Goal: Register for event/course

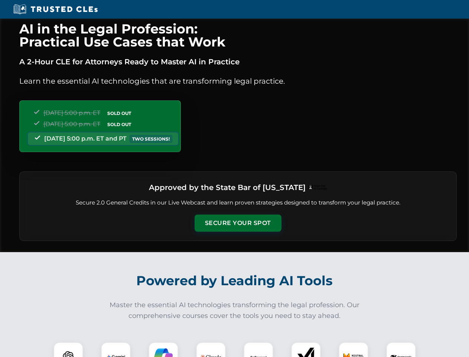
click at [238, 223] on button "Secure Your Spot" at bounding box center [238, 222] width 87 height 17
click at [68, 349] on img at bounding box center [69, 357] width 22 height 22
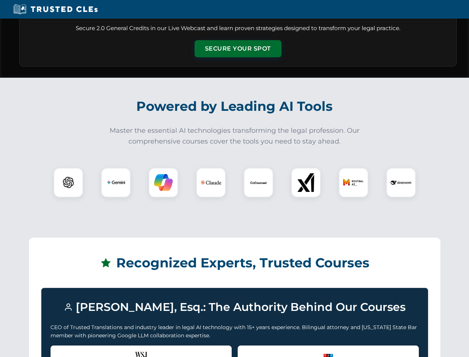
click at [116, 349] on div "Recognized by the WSJ [PERSON_NAME] was featured for his expertise in AI legal …" at bounding box center [141, 360] width 181 height 30
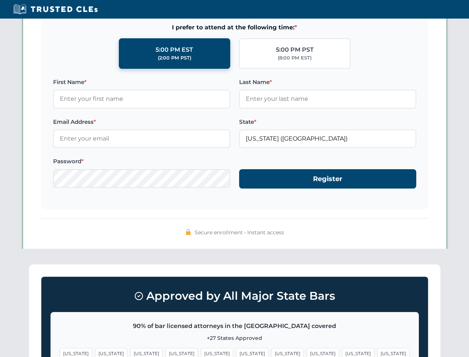
click at [272, 349] on span "[US_STATE]" at bounding box center [288, 353] width 32 height 11
click at [342, 349] on span "[US_STATE]" at bounding box center [358, 353] width 32 height 11
